Goal: Book appointment/travel/reservation

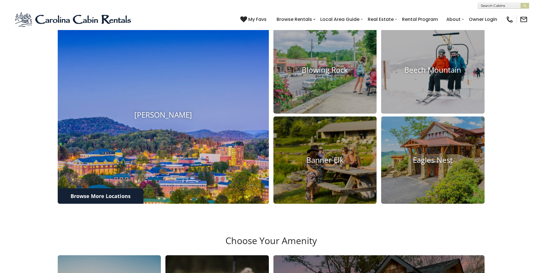
scroll to position [286, 0]
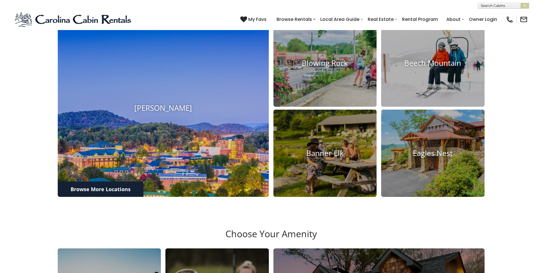
click at [179, 164] on img at bounding box center [163, 108] width 232 height 195
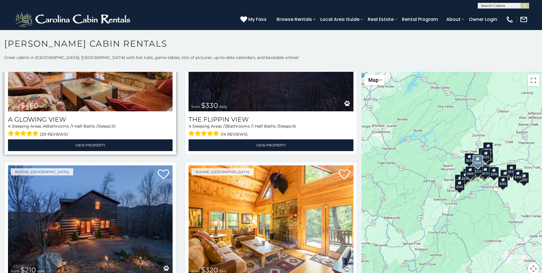
scroll to position [2114, 0]
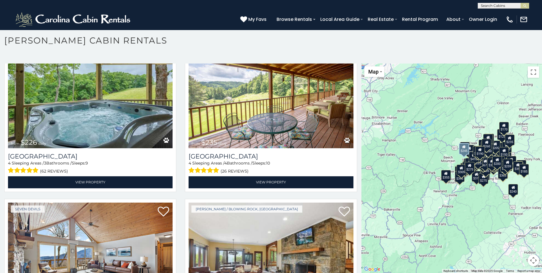
scroll to position [5143, 0]
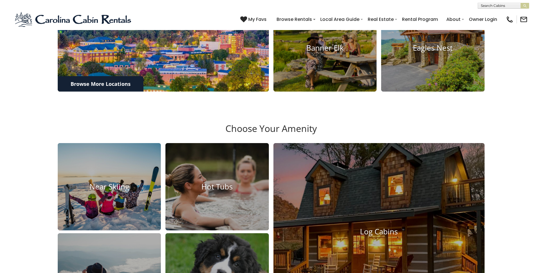
scroll to position [400, 0]
